Goal: Transaction & Acquisition: Purchase product/service

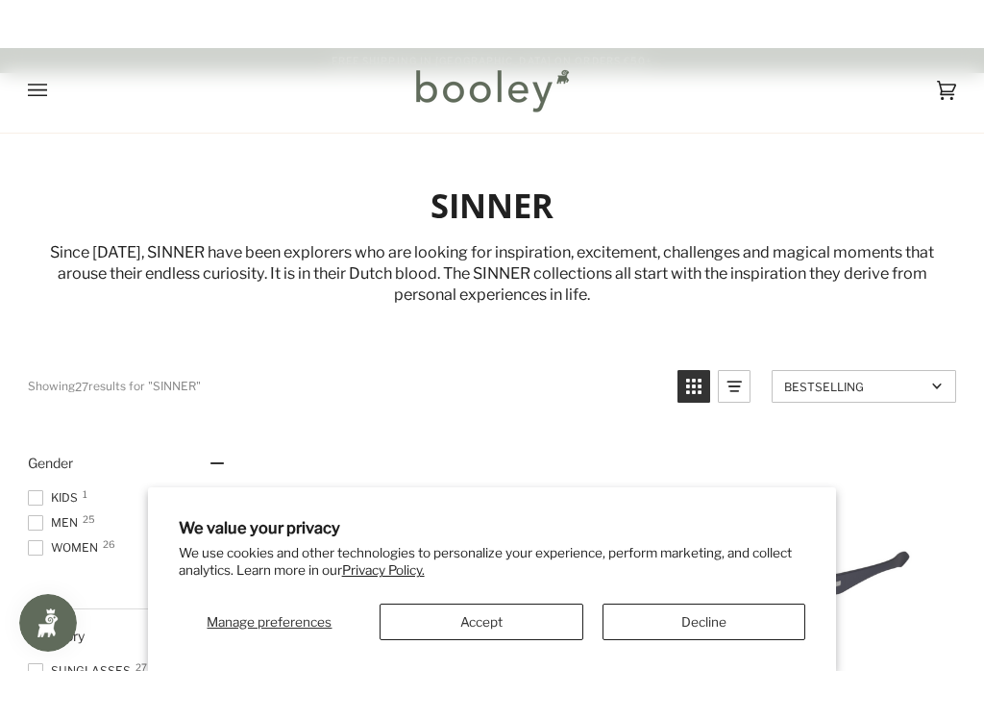
scroll to position [156, 0]
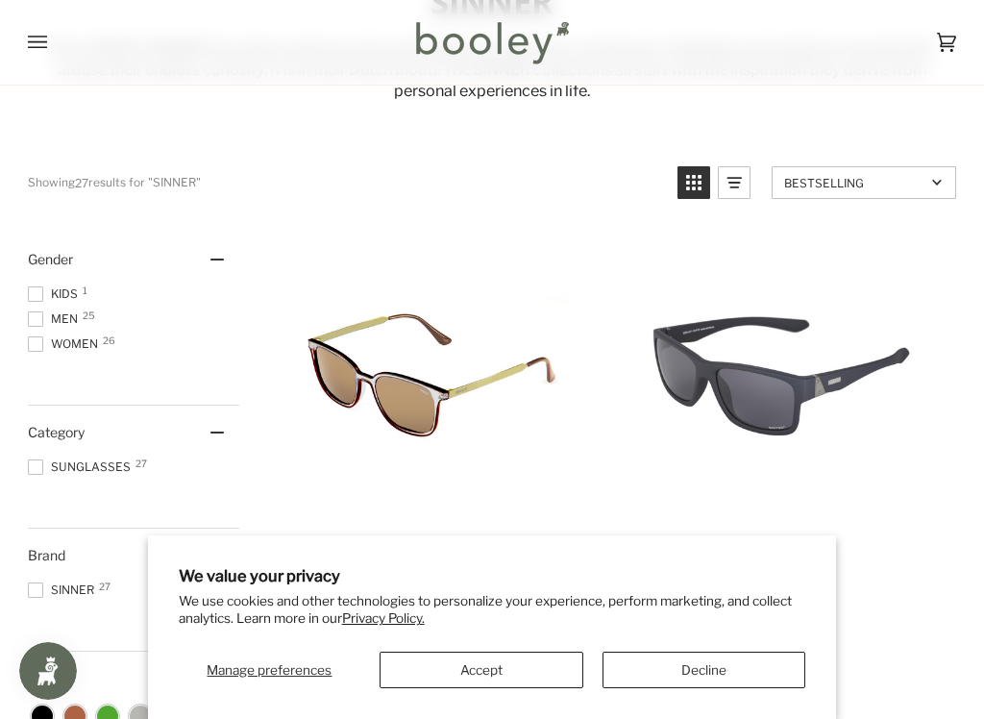
click at [479, 622] on button "Accept" at bounding box center [482, 669] width 204 height 37
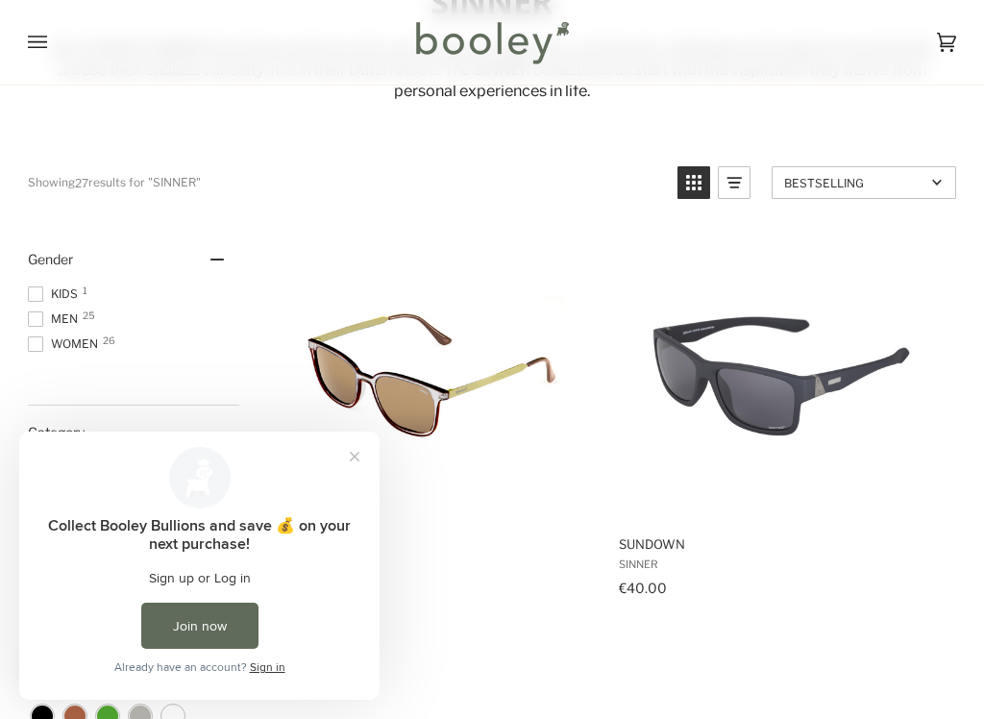
scroll to position [0, 0]
click at [358, 459] on button "Close prompt" at bounding box center [354, 456] width 35 height 35
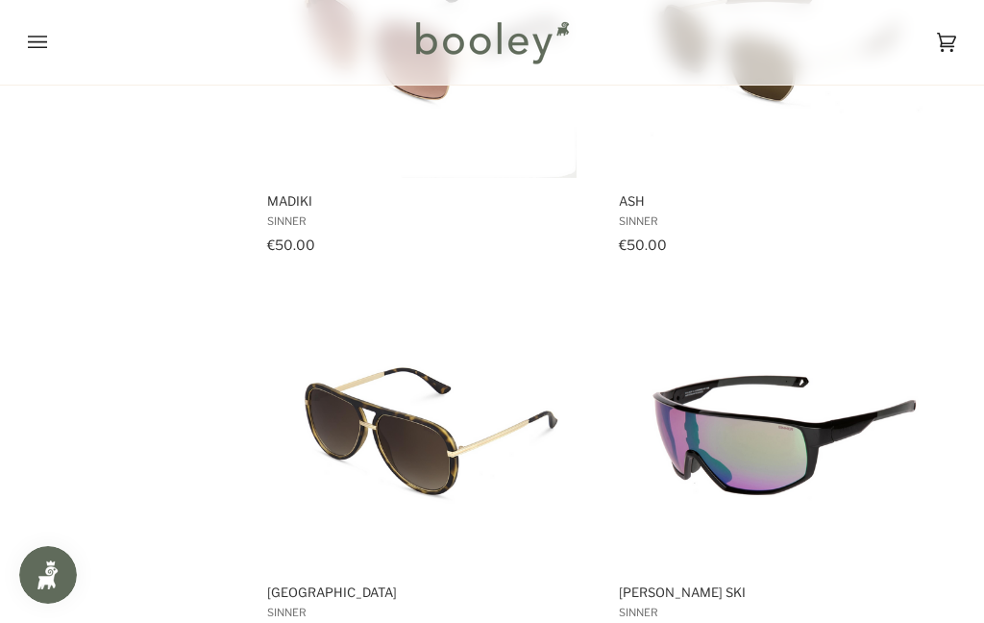
scroll to position [3624, 0]
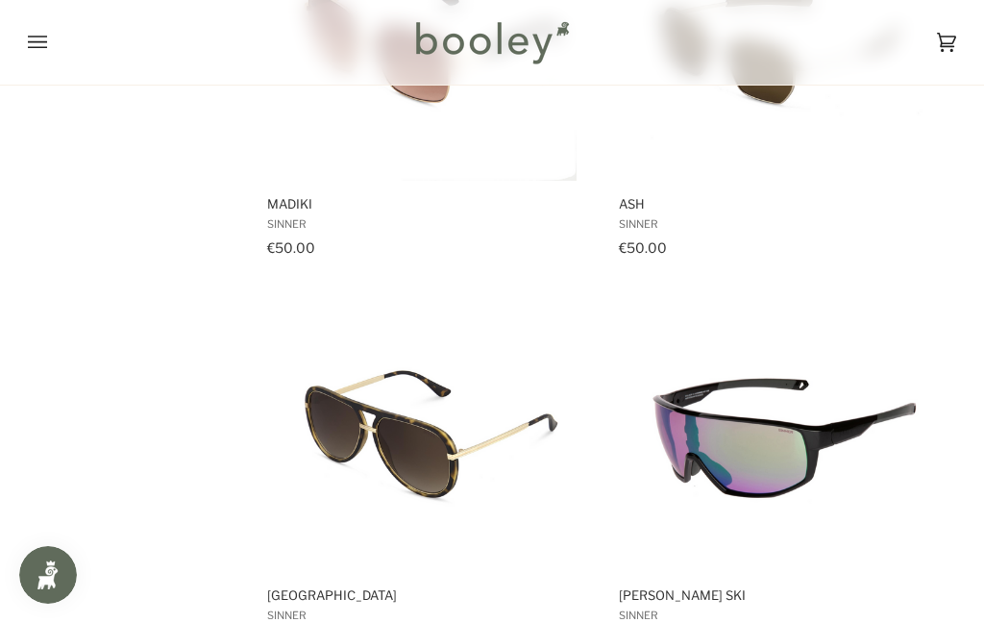
click at [40, 50] on icon "Open menu" at bounding box center [37, 42] width 19 height 29
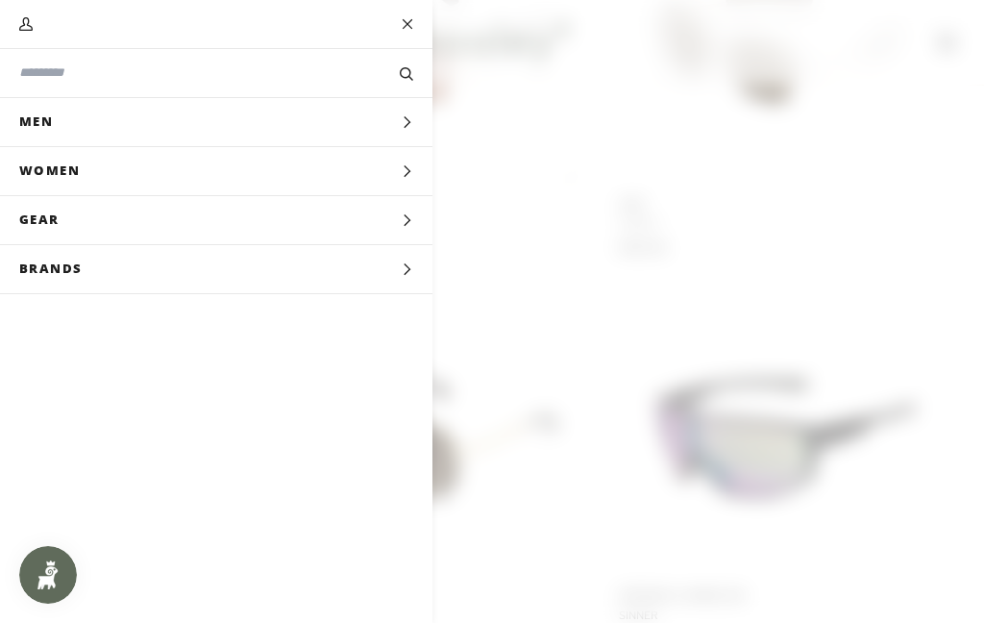
click at [63, 168] on span "Women" at bounding box center [56, 171] width 112 height 48
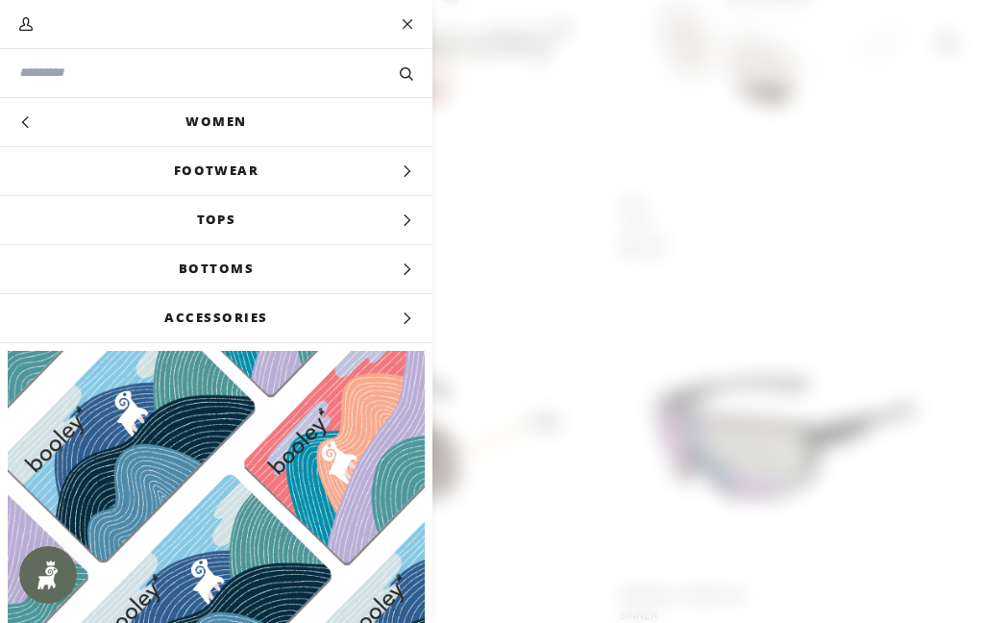
click at [407, 221] on icon "Main menu" at bounding box center [407, 220] width 12 height 12
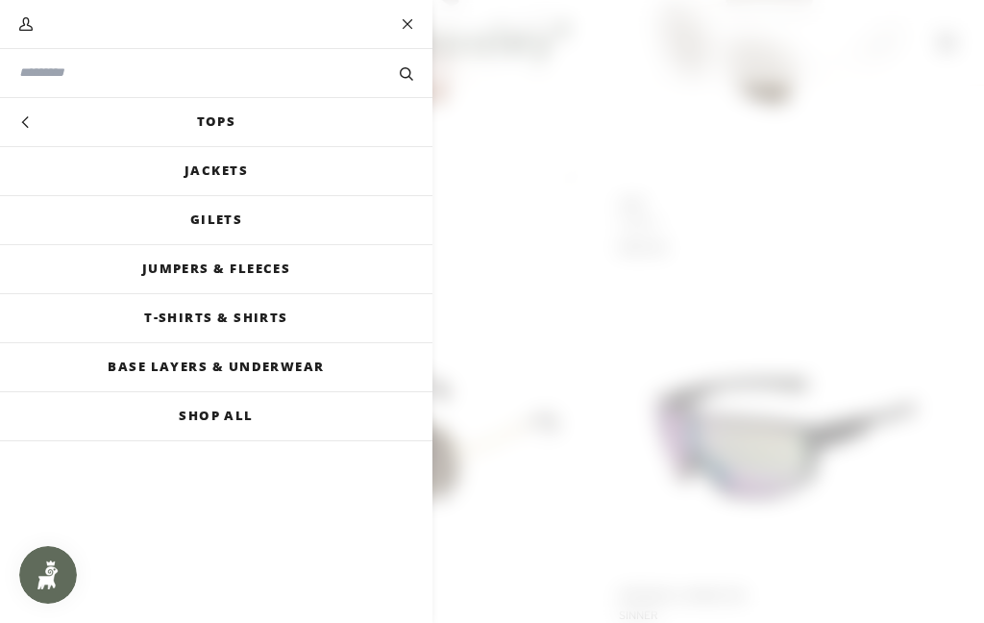
click at [238, 174] on link "Jackets" at bounding box center [216, 171] width 432 height 48
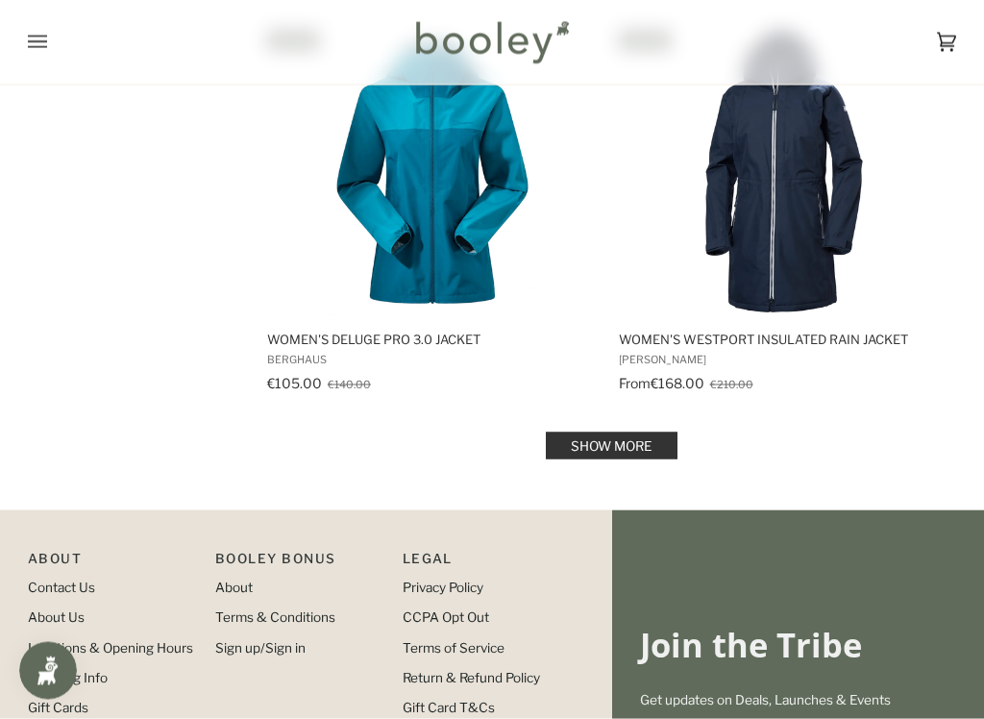
scroll to position [3817, 0]
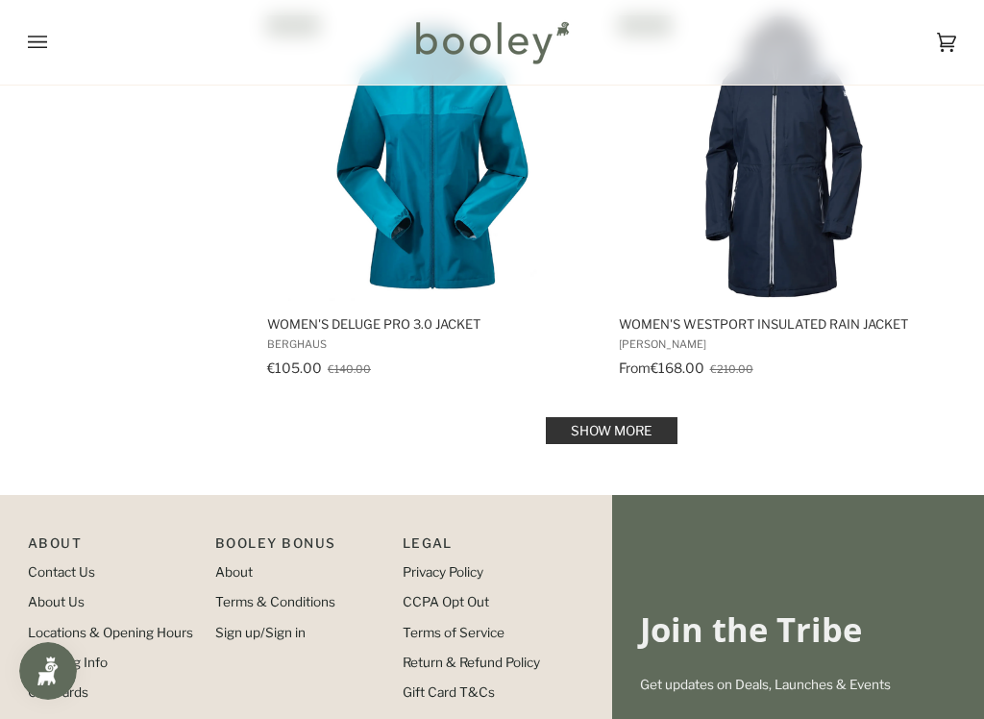
click at [616, 434] on link "Show more" at bounding box center [612, 430] width 132 height 27
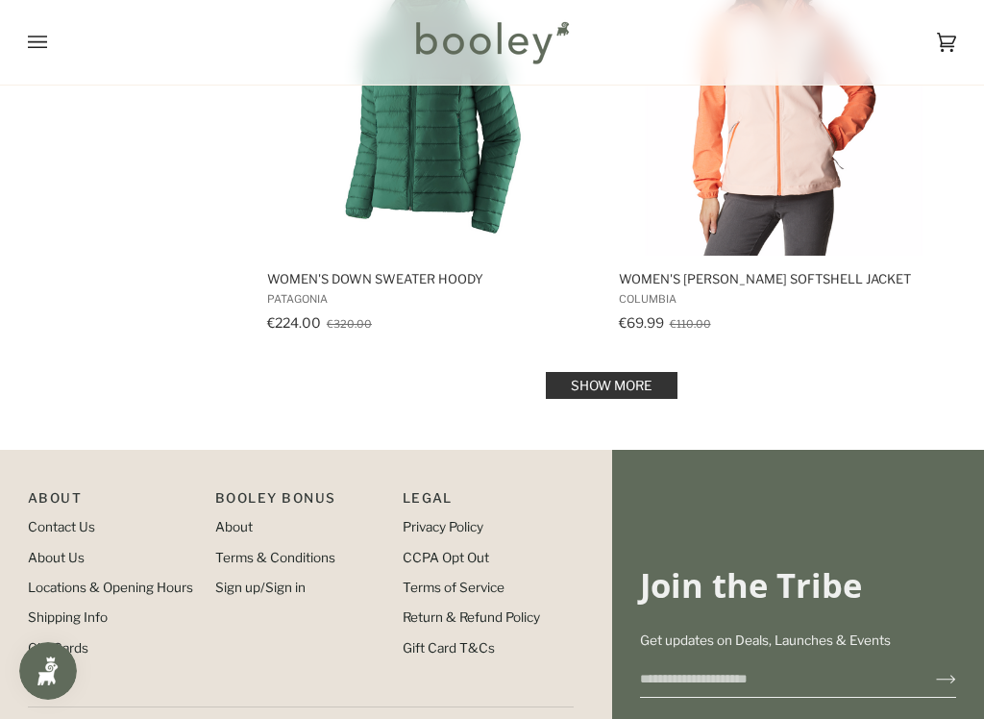
scroll to position [7814, 0]
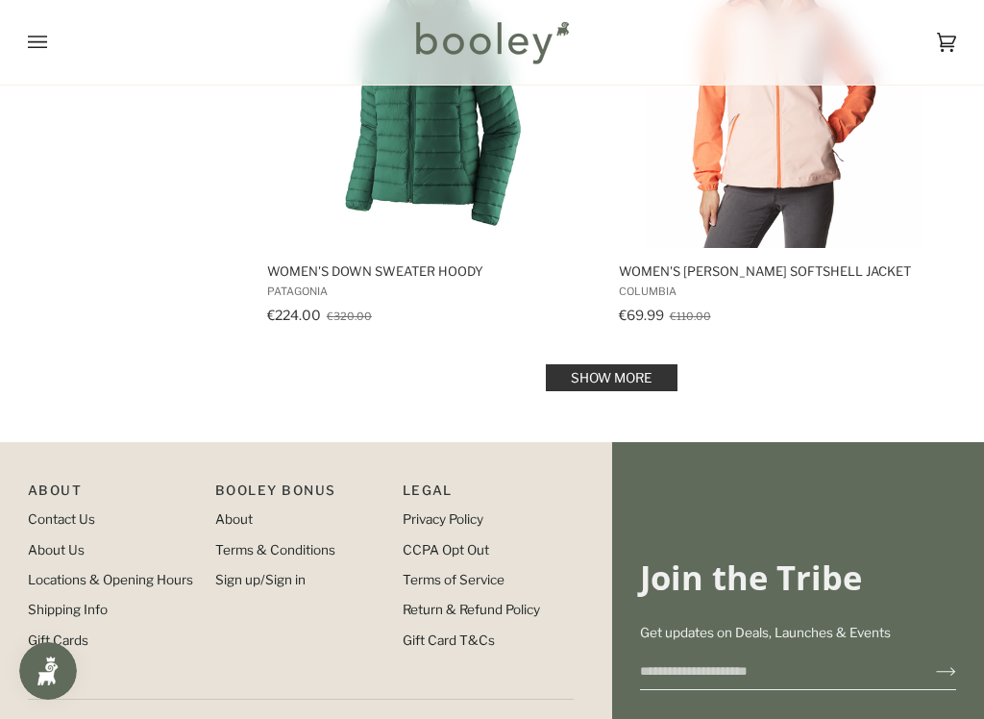
click at [629, 364] on link "Show more" at bounding box center [612, 377] width 132 height 27
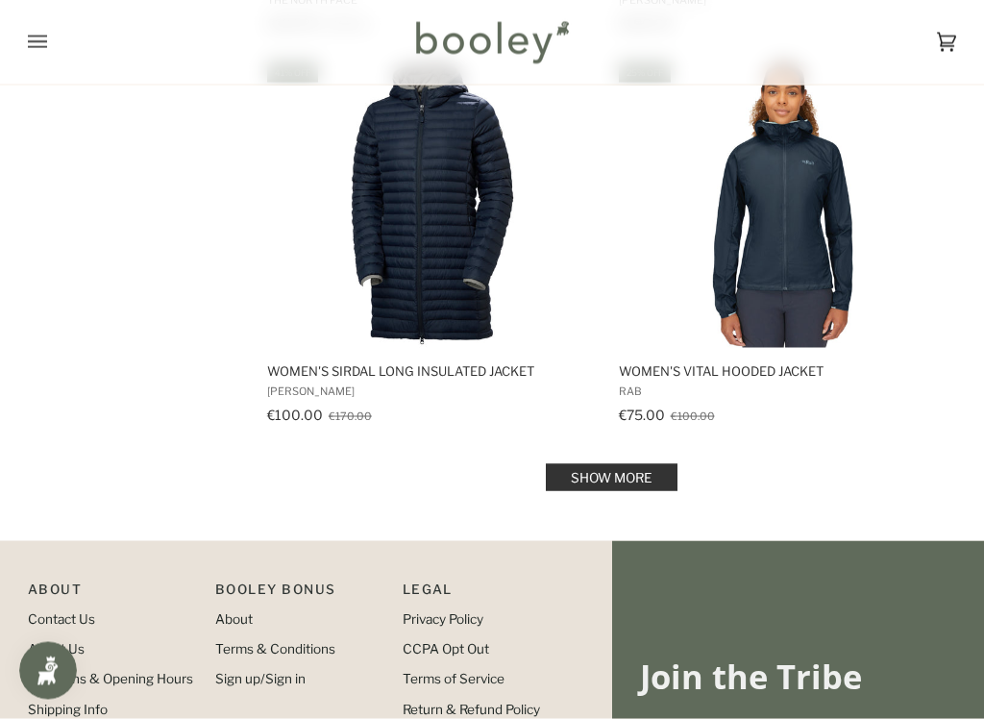
scroll to position [11639, 0]
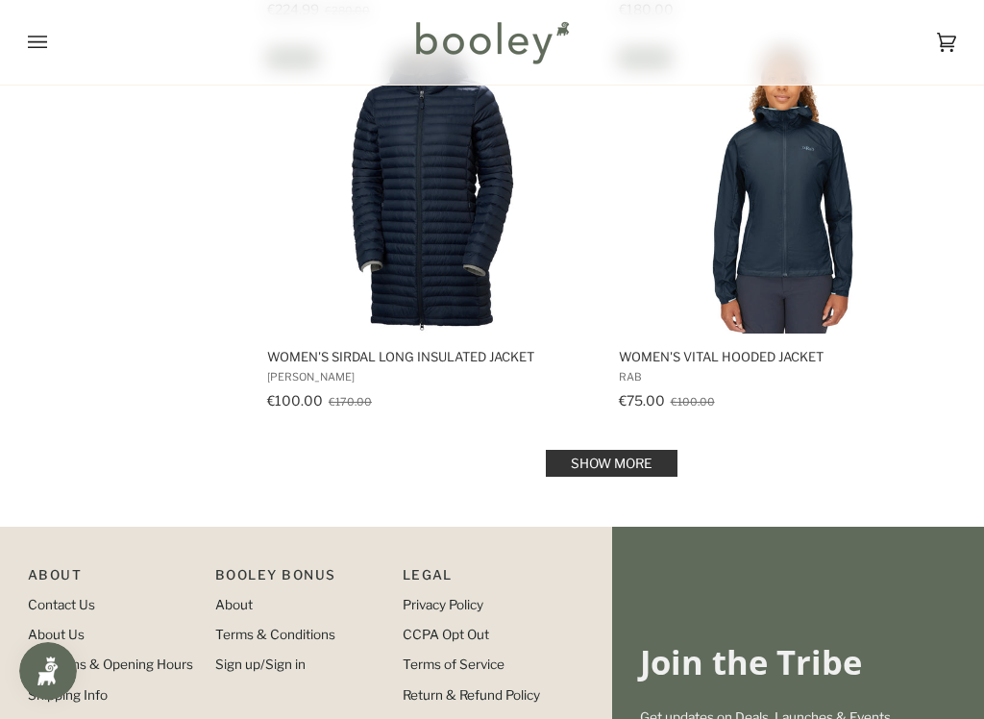
click at [615, 450] on link "Show more" at bounding box center [612, 463] width 132 height 27
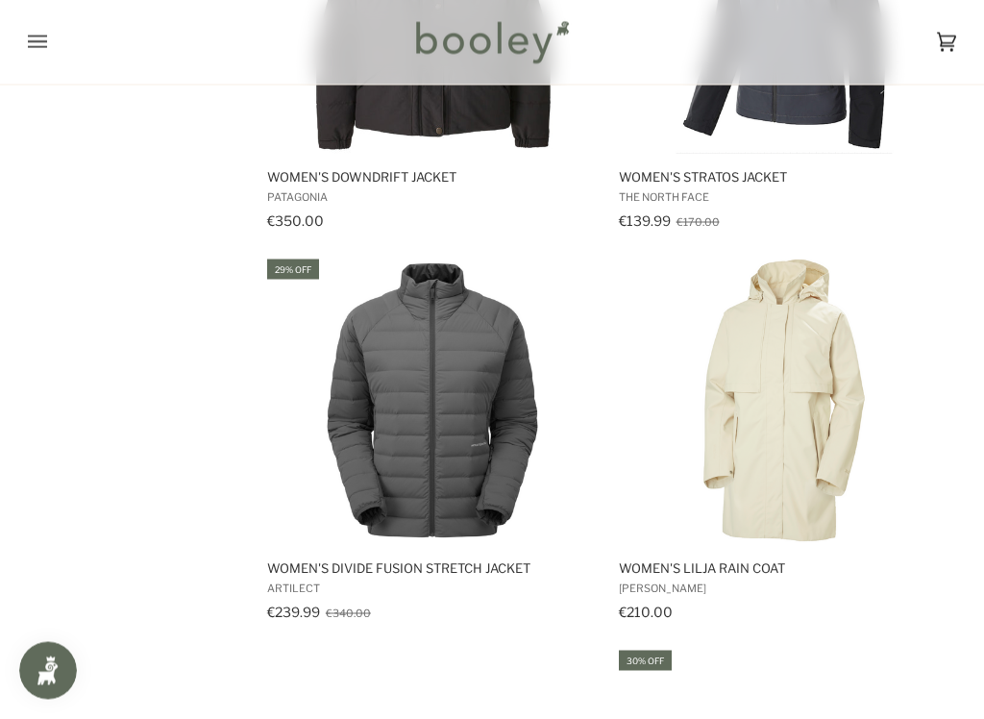
scroll to position [13401, 0]
click at [471, 387] on img "Women's Divide Fusion Stretch Jacket" at bounding box center [432, 400] width 288 height 288
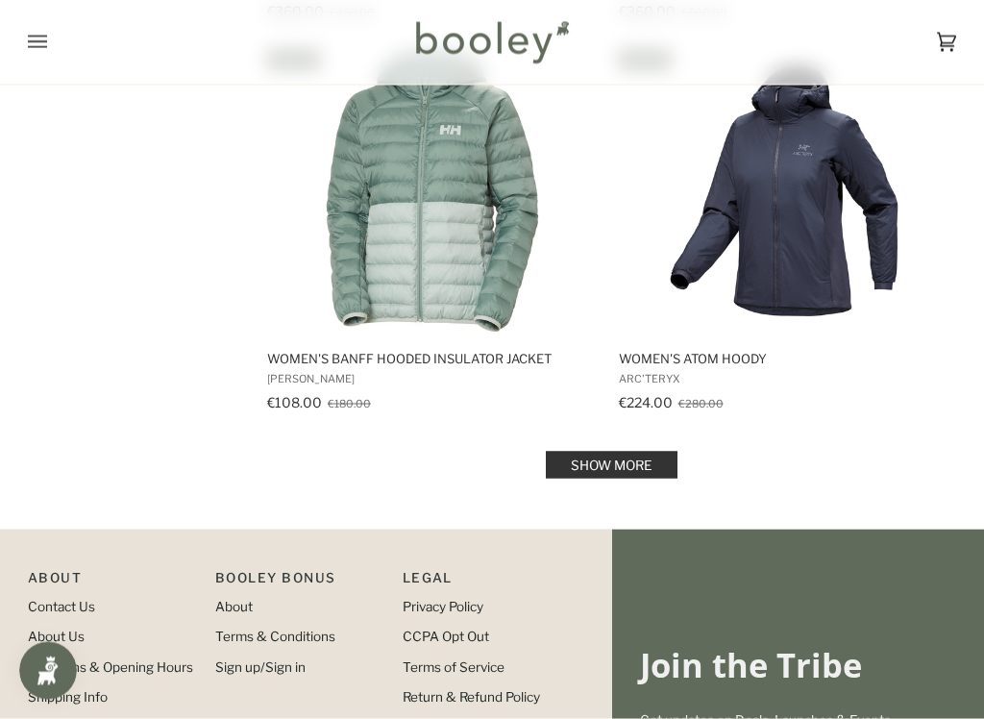
scroll to position [15566, 0]
click at [614, 451] on link "Show more" at bounding box center [612, 464] width 132 height 27
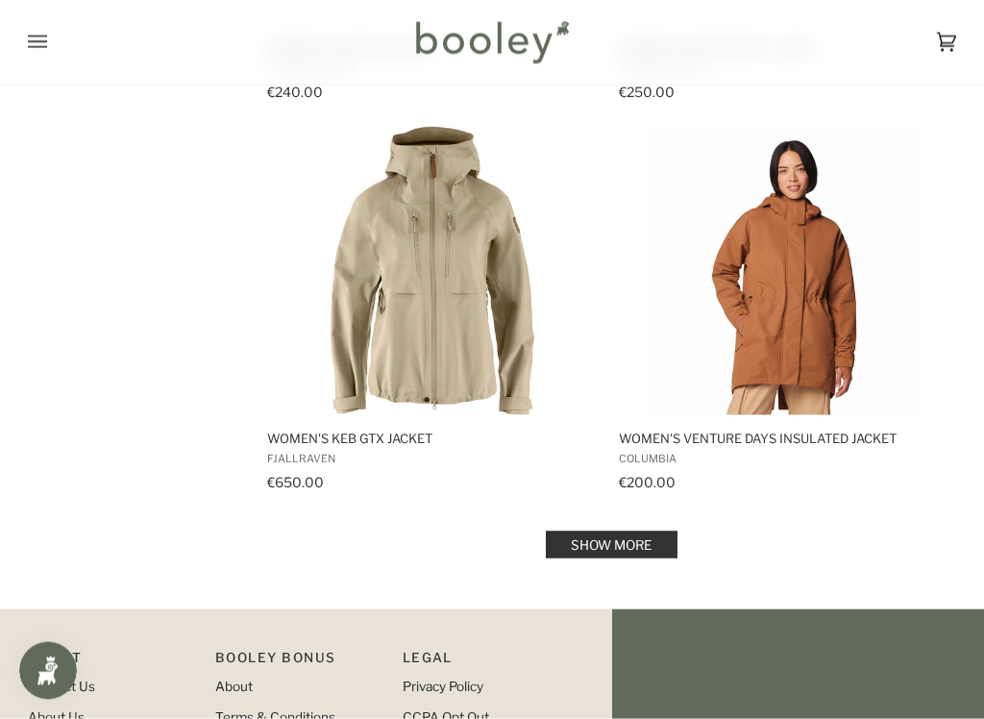
scroll to position [19416, 0]
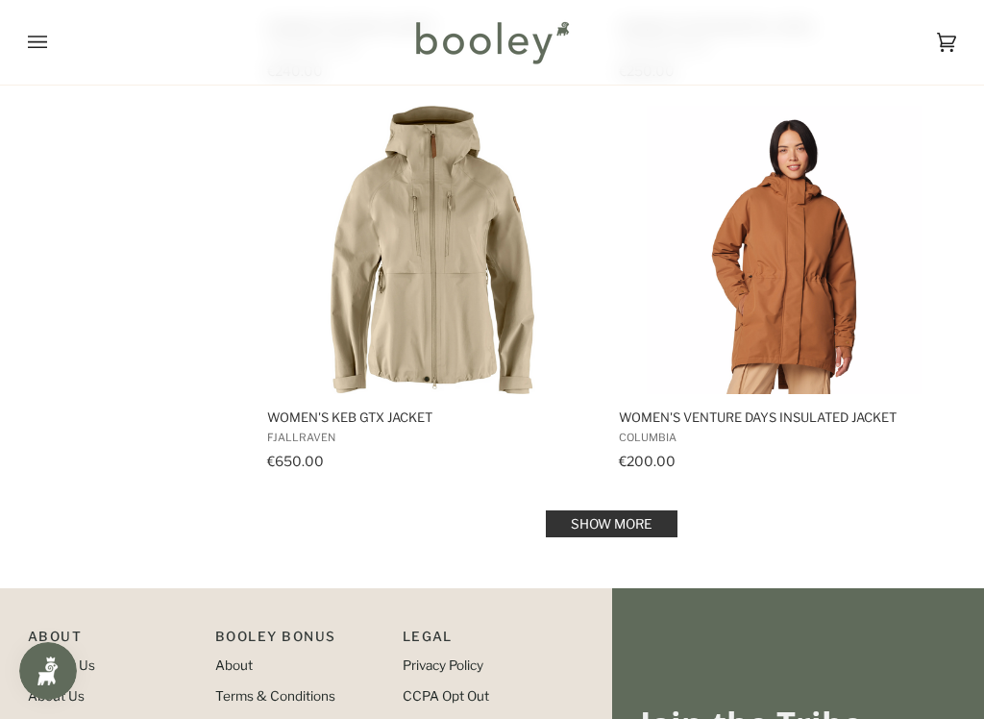
click at [608, 516] on link "Show more" at bounding box center [612, 523] width 132 height 27
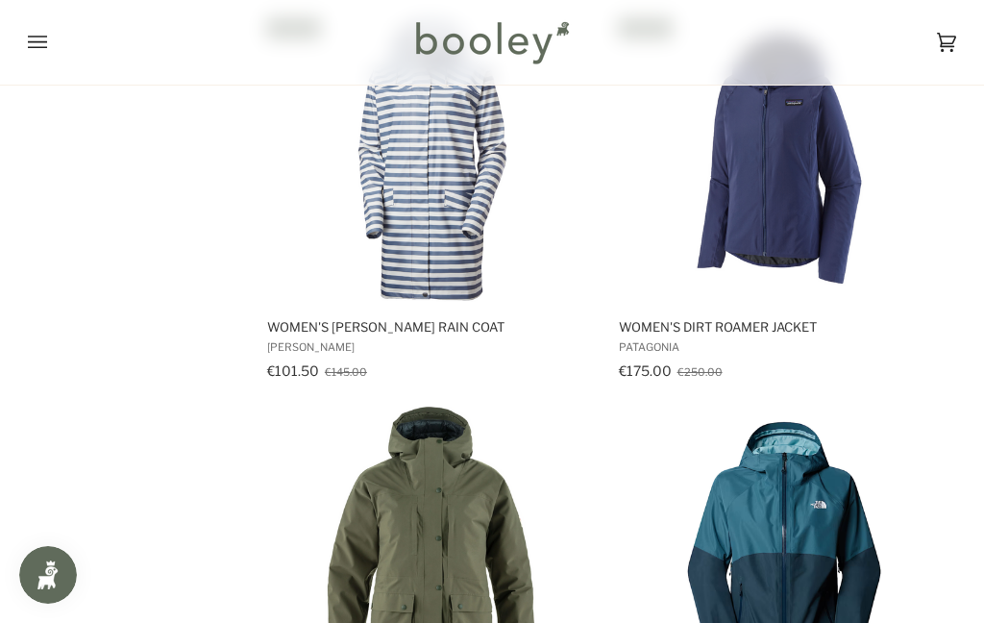
scroll to position [17149, 0]
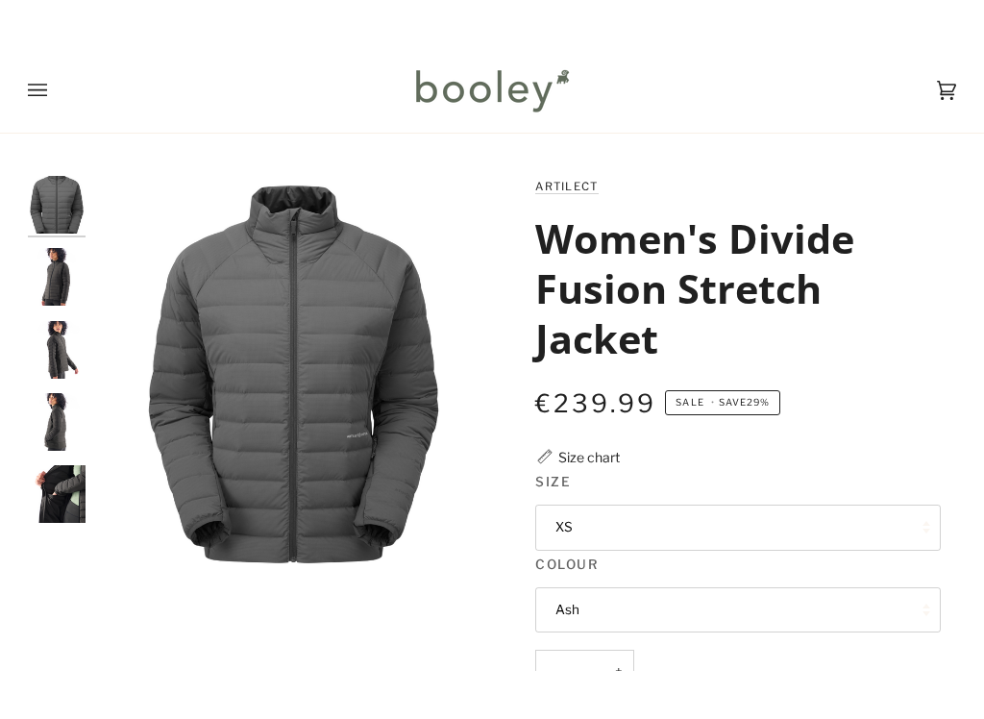
scroll to position [74, 0]
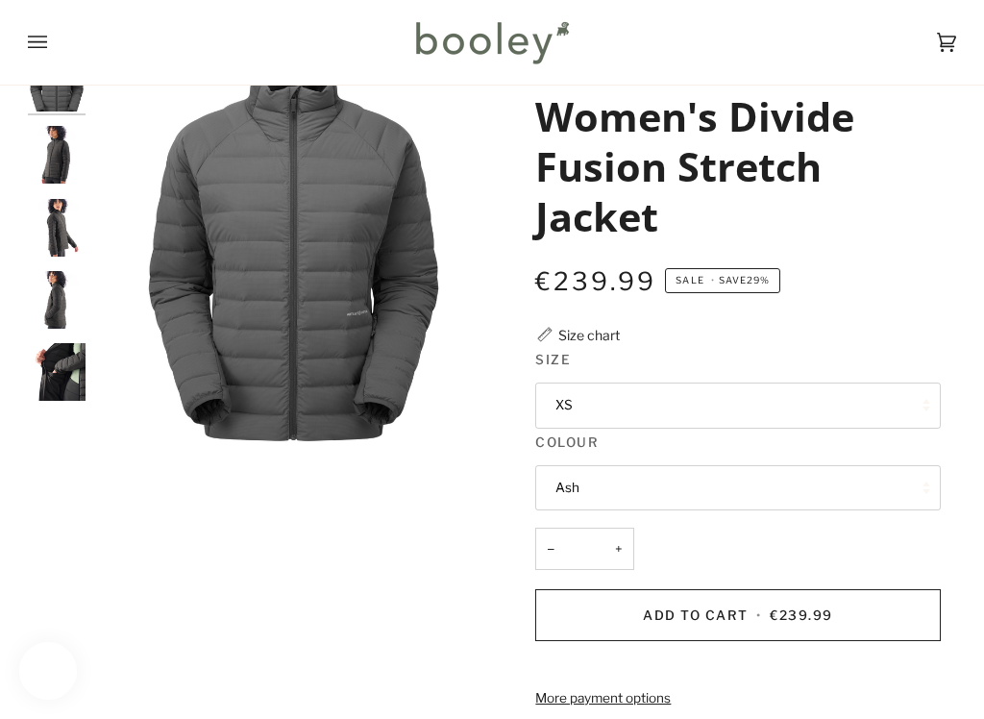
click at [718, 397] on button "XS" at bounding box center [737, 405] width 405 height 46
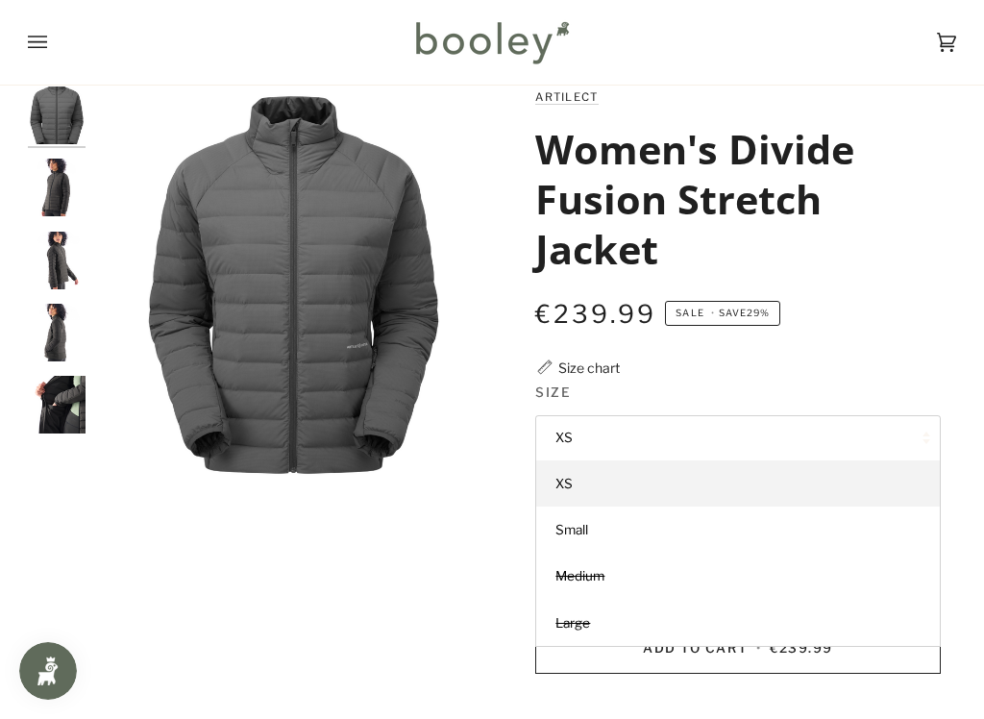
scroll to position [33, 0]
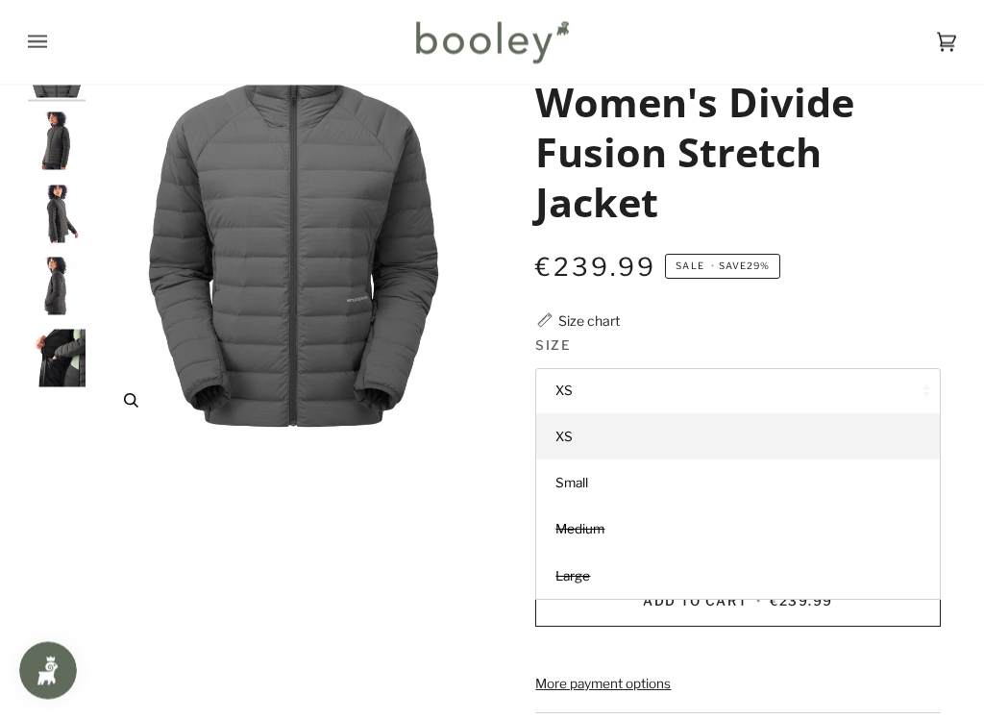
click at [438, 239] on img "Artilect Women's Divide Fusion Stretch Jacket Ash - Booley Galway" at bounding box center [293, 238] width 397 height 397
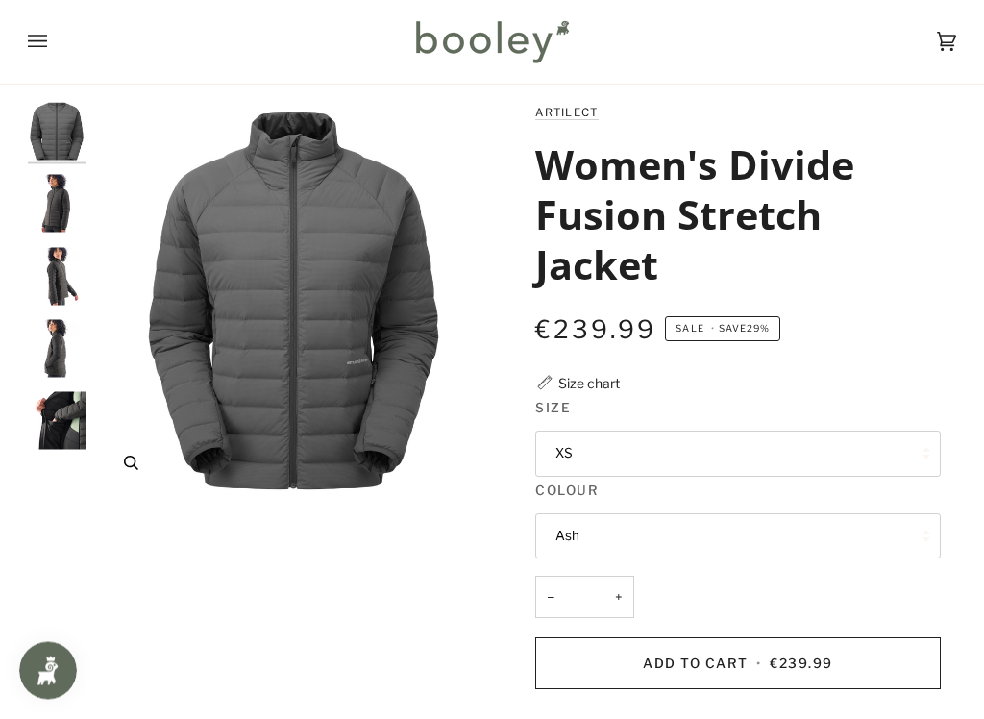
scroll to position [28, 0]
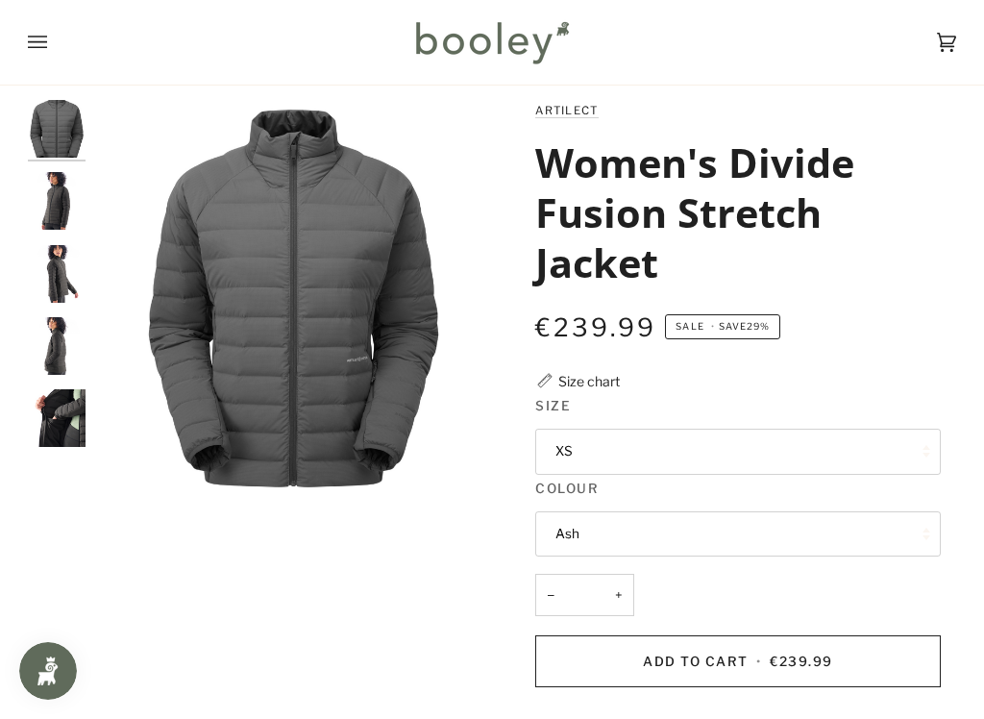
click at [71, 417] on img "Artilect Women's Divide Fusion Stretch Jacket Ash - Booley Galway" at bounding box center [57, 418] width 58 height 58
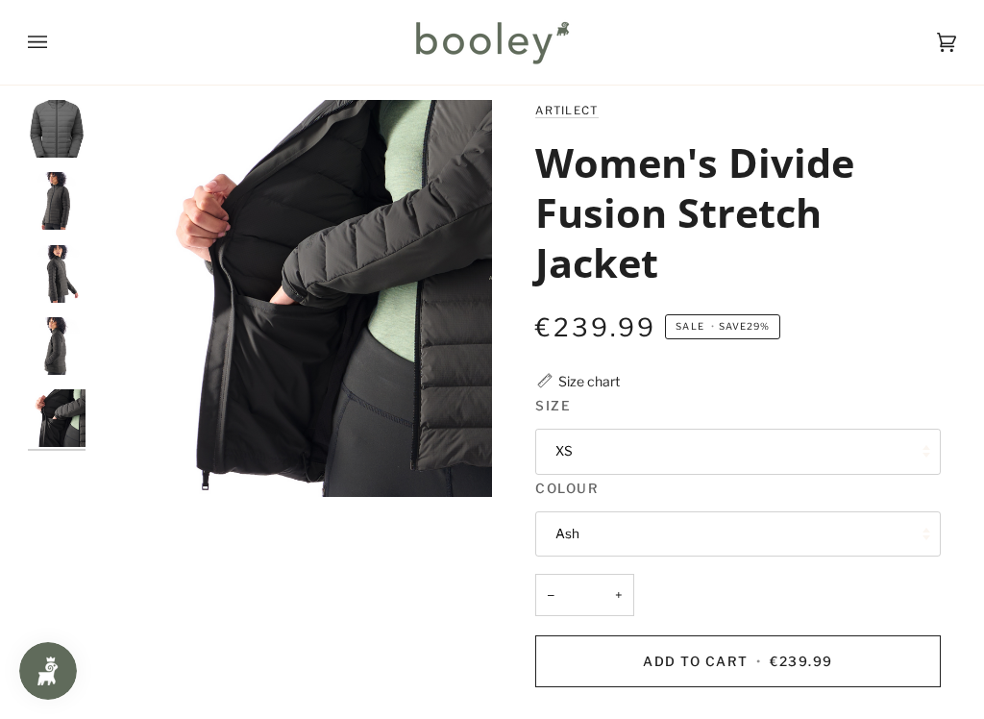
click at [64, 345] on img "Artilect Women's Divide Fusion Stretch Jacket Ash - Booley Galway" at bounding box center [57, 346] width 58 height 58
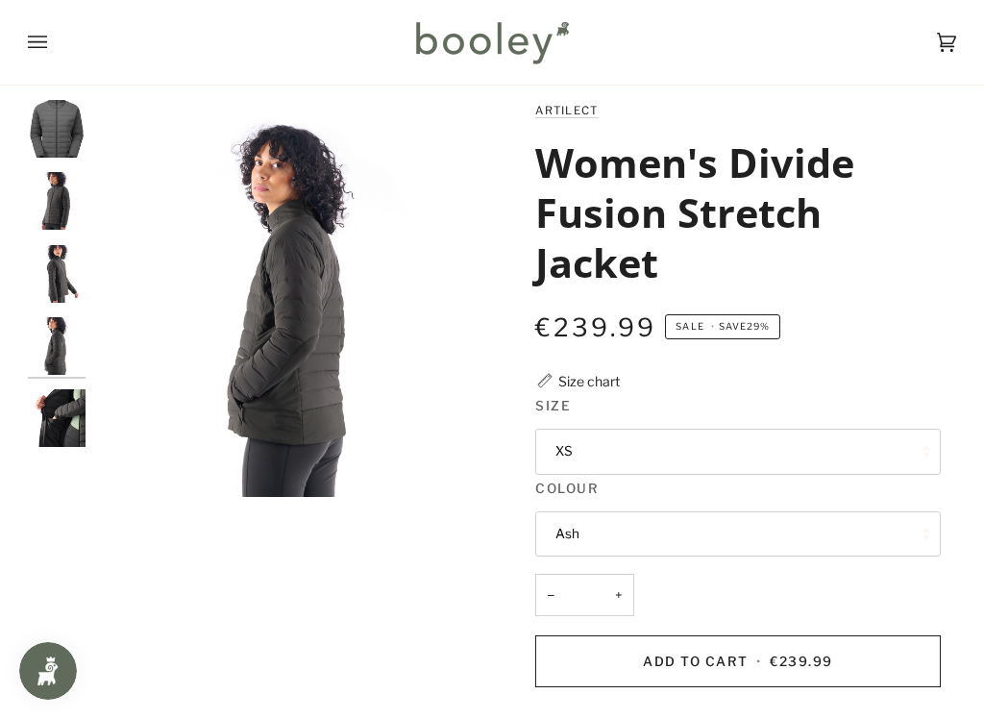
click at [59, 276] on img "Artilect Women's Divide Fusion Stretch Jacket Ash - Booley Galway" at bounding box center [57, 274] width 58 height 58
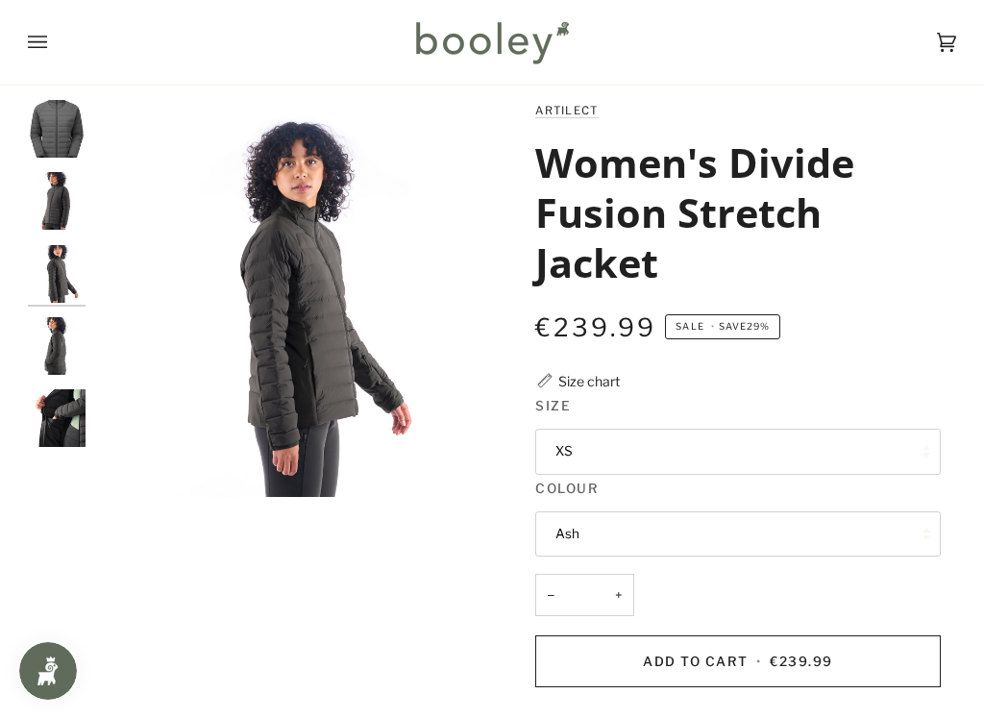
click at [60, 142] on img "Artilect Women's Divide Fusion Stretch Jacket Ash - Booley Galway" at bounding box center [57, 129] width 58 height 58
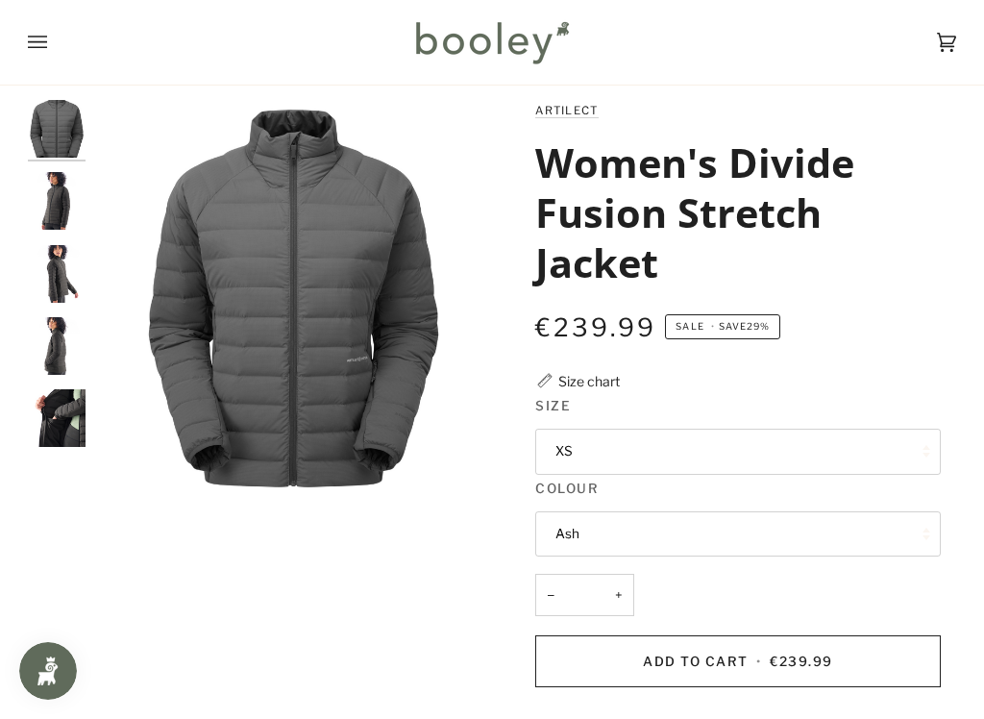
click at [73, 198] on img "Artilect Women's Divide Fusion Stretch Jacket Ash - Booley Galway" at bounding box center [57, 201] width 58 height 58
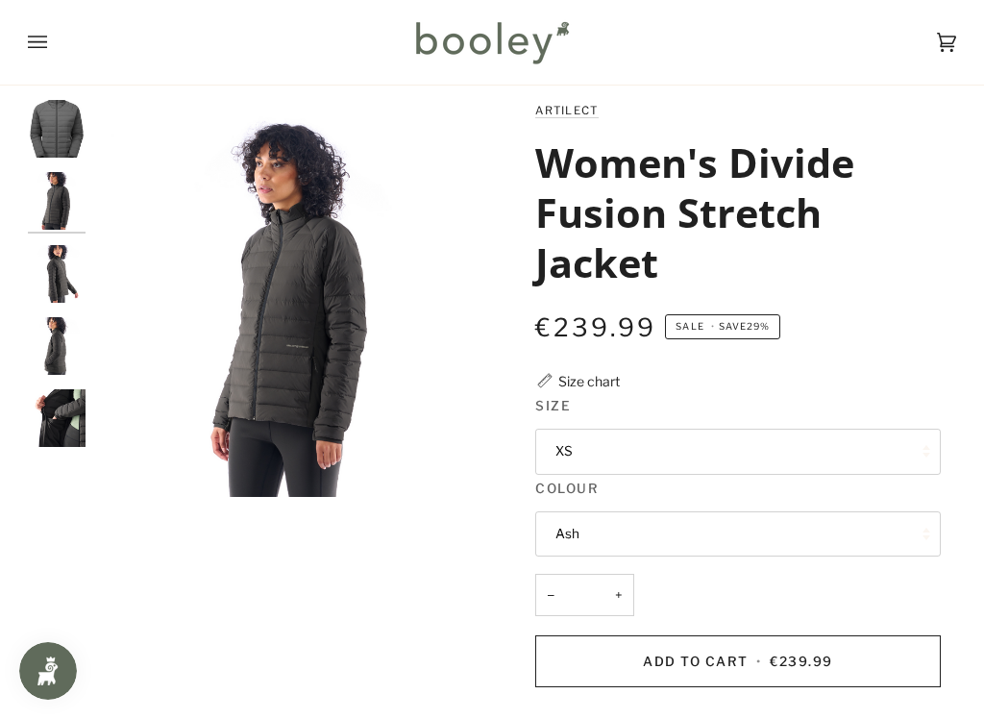
click at [82, 123] on img "Artilect Women's Divide Fusion Stretch Jacket Ash - Booley Galway" at bounding box center [57, 129] width 58 height 58
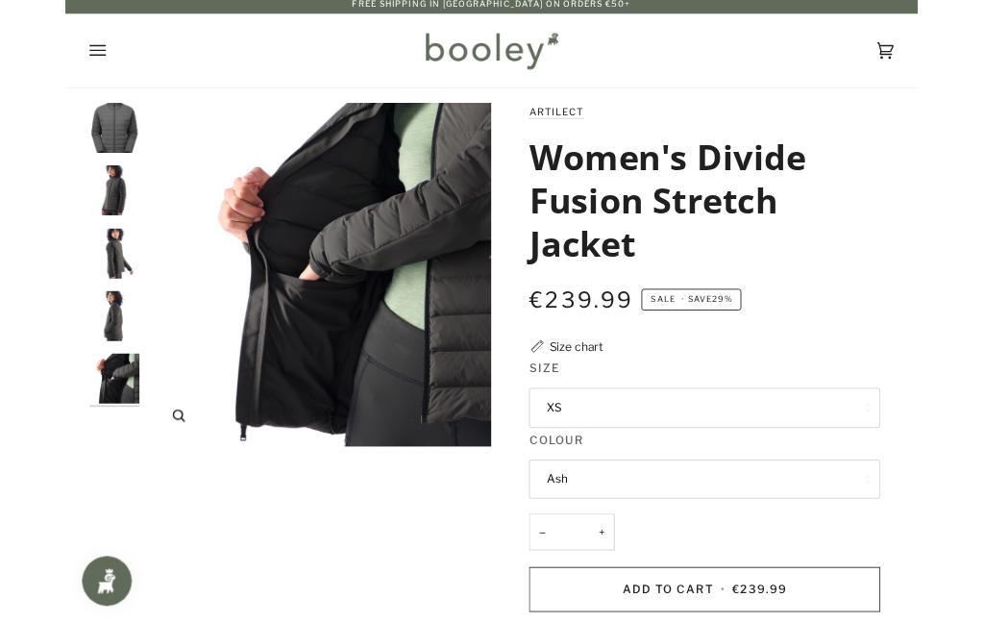
scroll to position [22, 0]
